Goal: Information Seeking & Learning: Learn about a topic

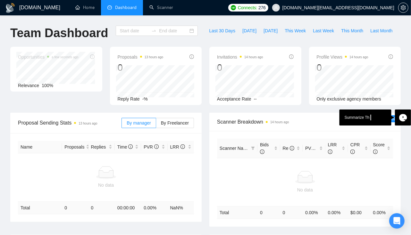
type input "[DATE]"
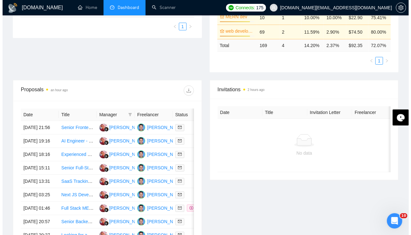
scroll to position [172, 0]
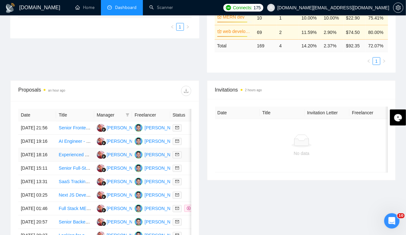
click at [35, 158] on td "[DATE] 18:16" at bounding box center [37, 154] width 38 height 13
click at [35, 139] on td "[DATE] 19:16" at bounding box center [37, 141] width 38 height 13
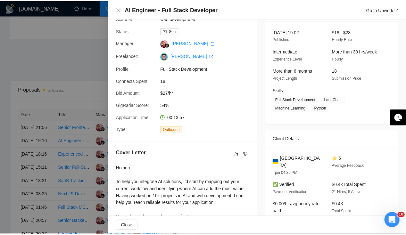
scroll to position [0, 0]
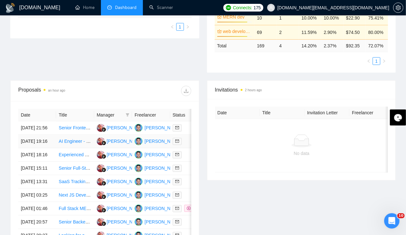
click at [70, 140] on link "AI Engineer - Full Stack Developer" at bounding box center [93, 141] width 69 height 5
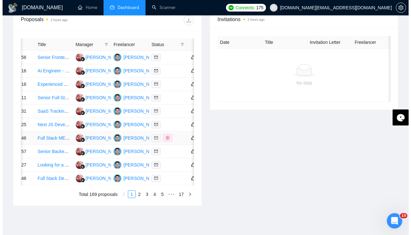
scroll to position [0, 24]
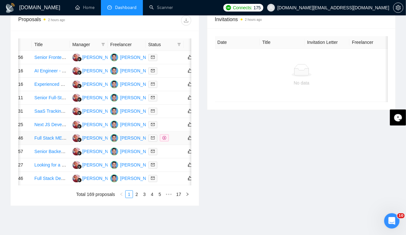
click at [59, 141] on link "Full Stack MERN & Blockchain Developer Needed" at bounding box center [84, 138] width 100 height 5
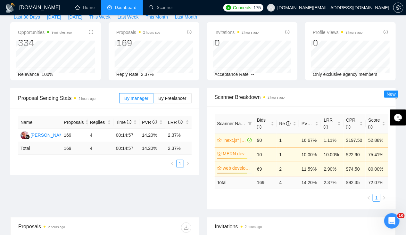
scroll to position [0, 0]
